Goal: Task Accomplishment & Management: Manage account settings

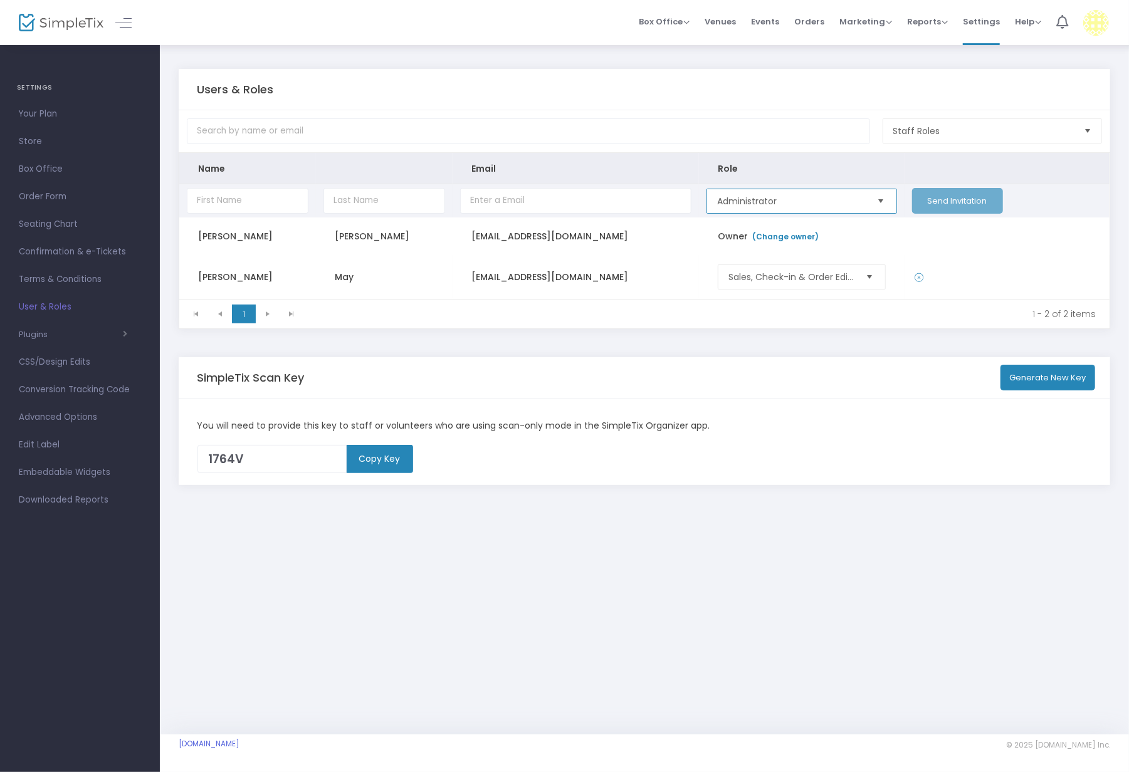
click at [770, 202] on span "Administrator" at bounding box center [791, 201] width 149 height 13
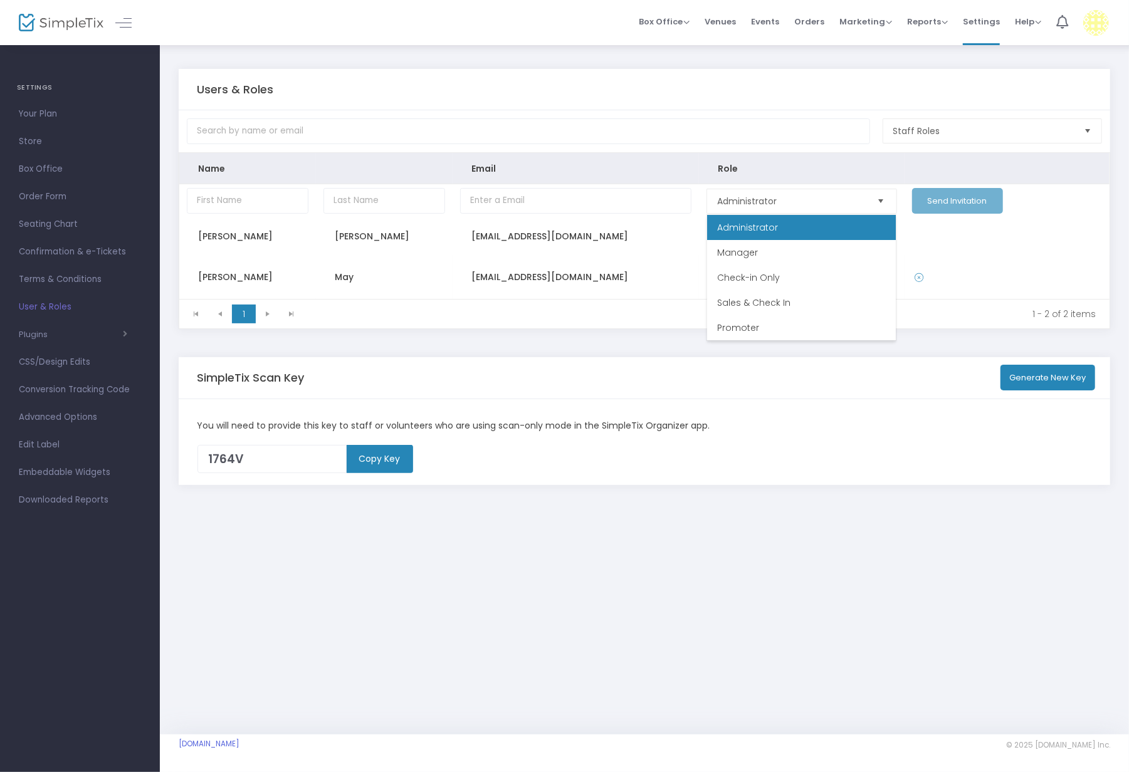
click at [674, 523] on div "Users & Roles Staff Roles Name Email Role Administrator Send Invitation [PERSON…" at bounding box center [644, 389] width 969 height 691
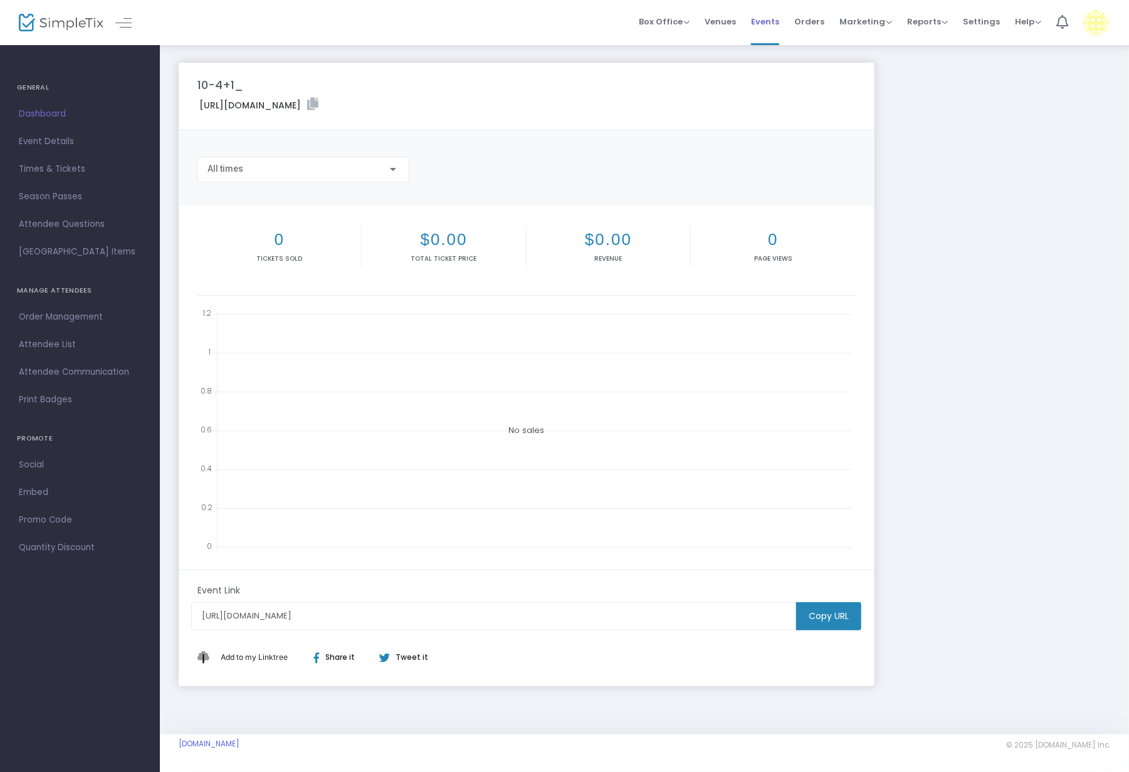
click at [774, 23] on span "Events" at bounding box center [765, 22] width 28 height 32
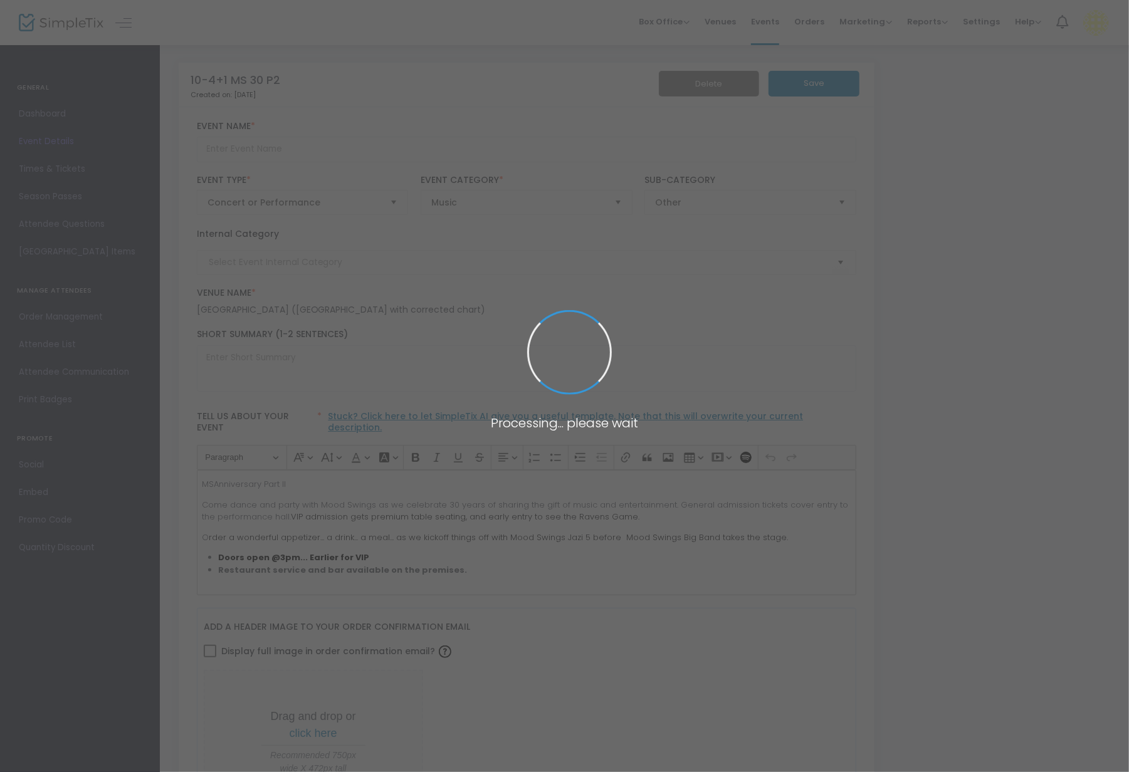
type input "10-4+1 MS 30 P2"
type textarea "MSAnniversary Part II"
type input "Buy Tickets"
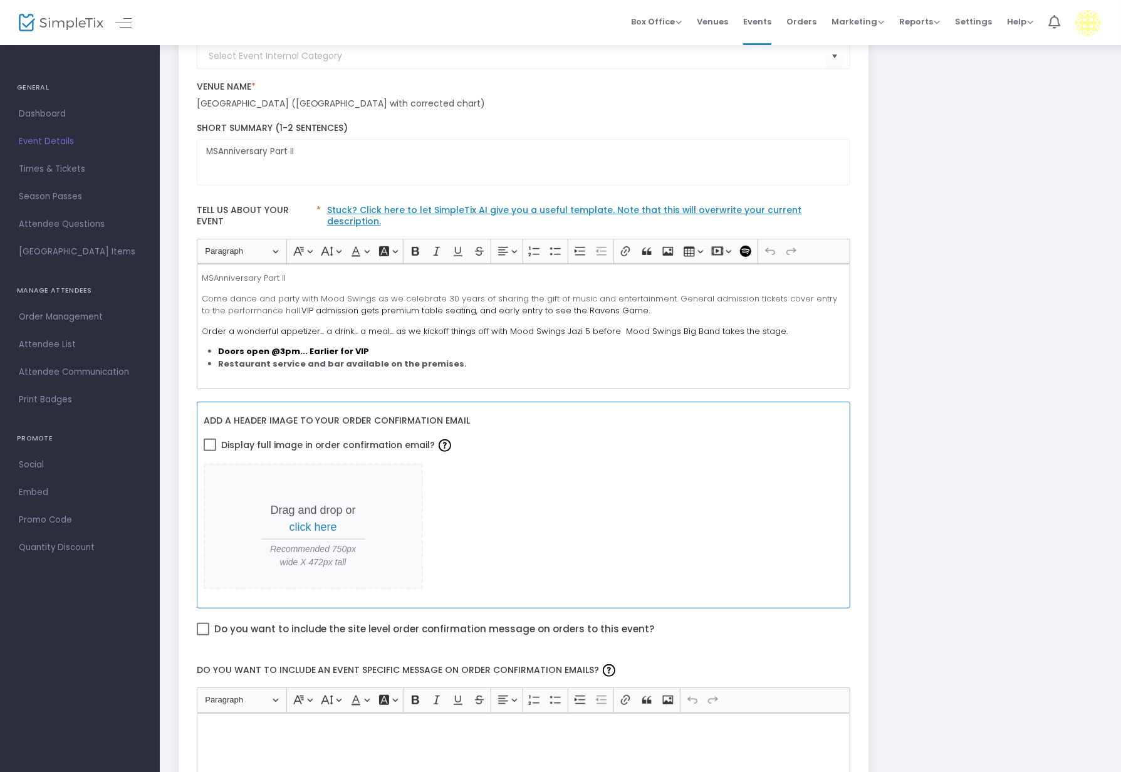
scroll to position [26, 0]
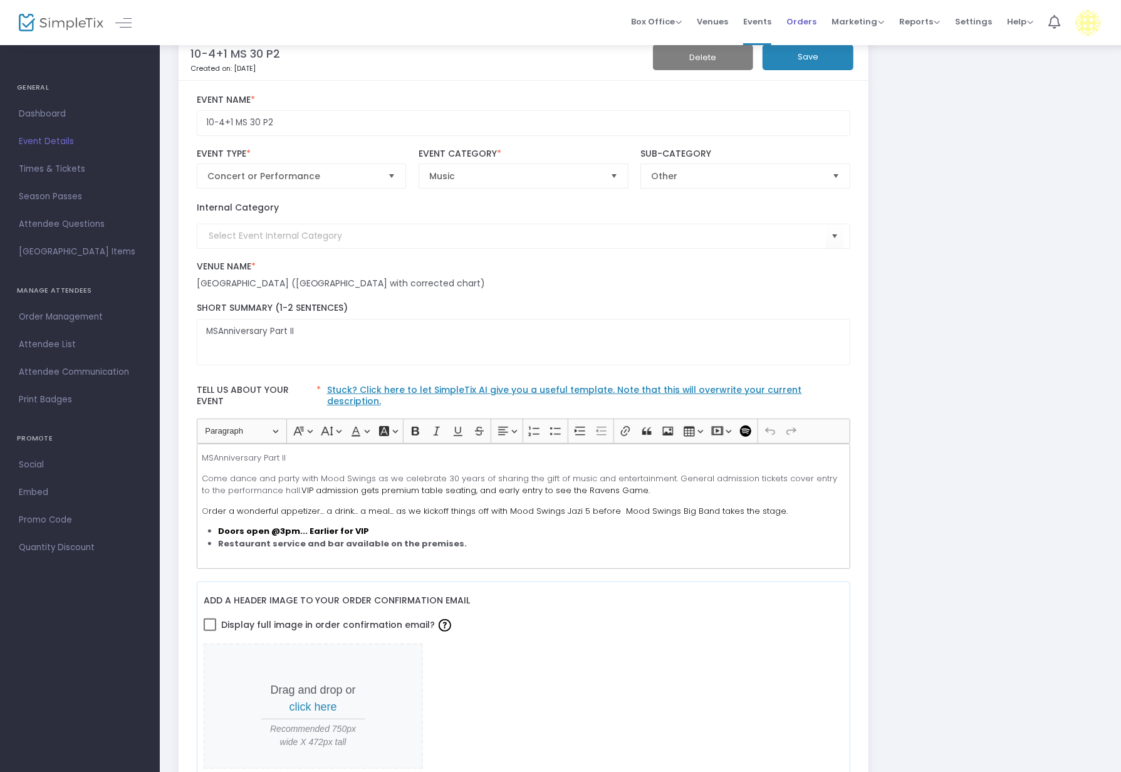
click at [806, 24] on span "Orders" at bounding box center [801, 22] width 30 height 32
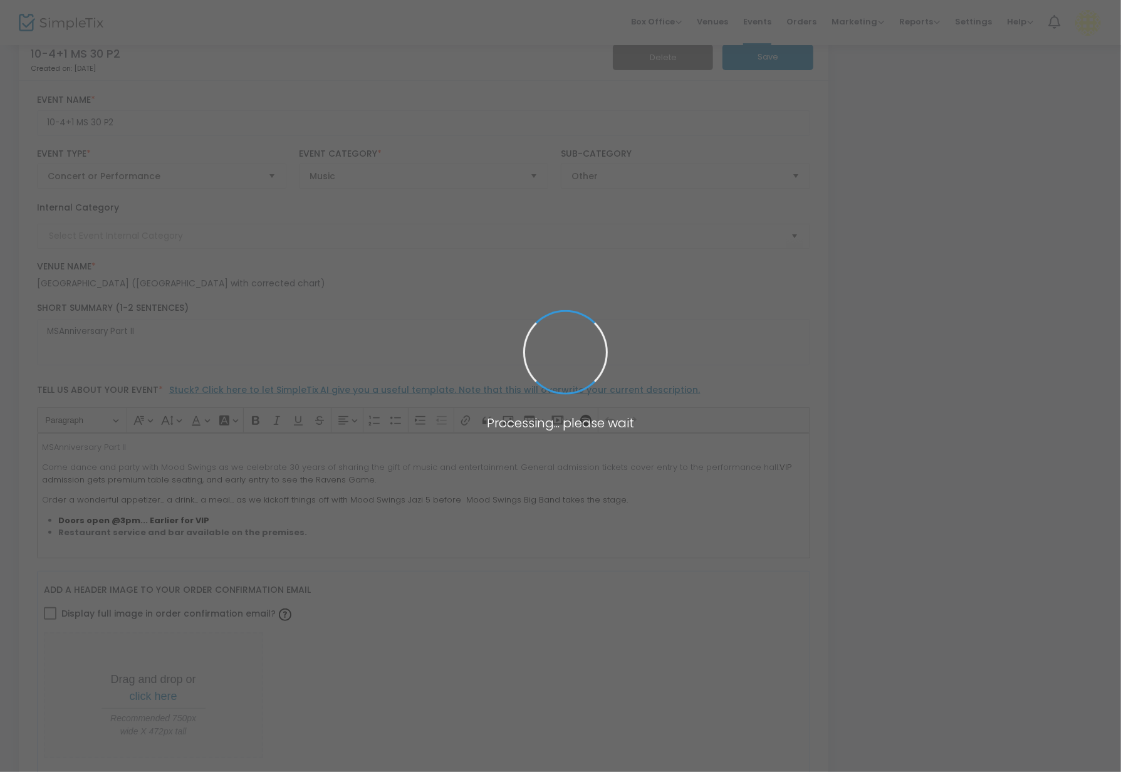
click at [764, 21] on span at bounding box center [560, 386] width 1121 height 772
click at [768, 21] on span at bounding box center [560, 386] width 1121 height 772
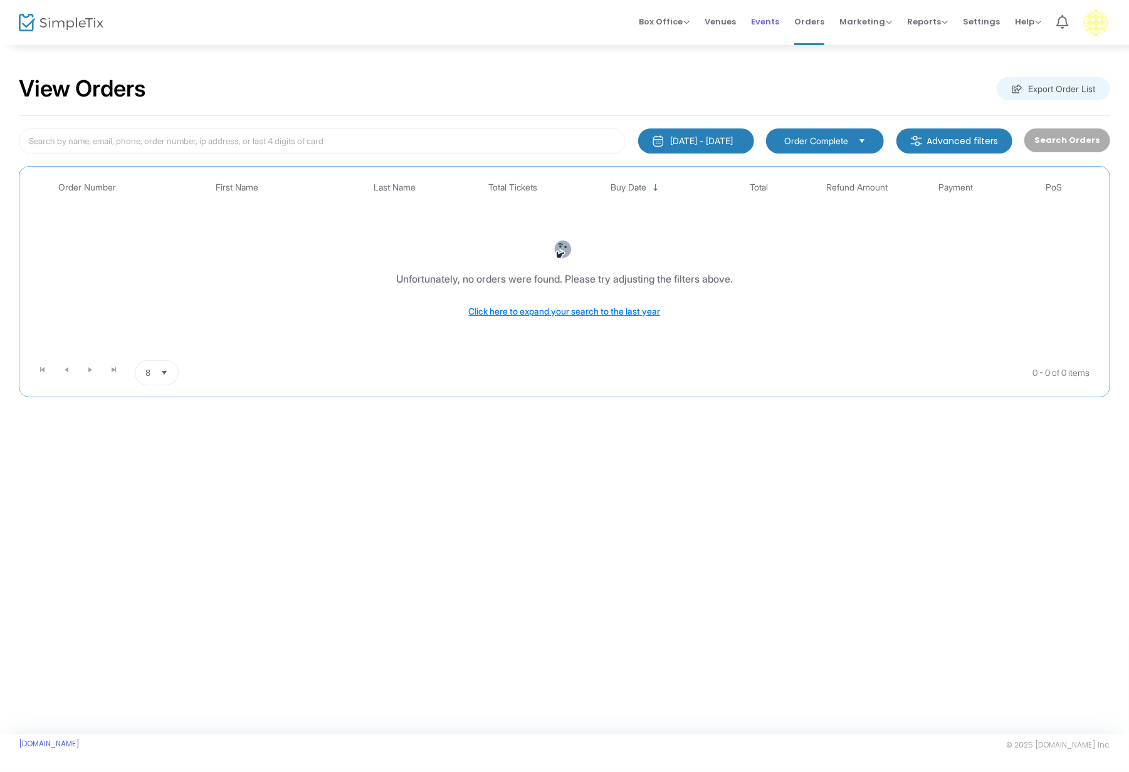
click at [770, 15] on span "Events" at bounding box center [765, 22] width 28 height 32
